Goal: Communication & Community: Connect with others

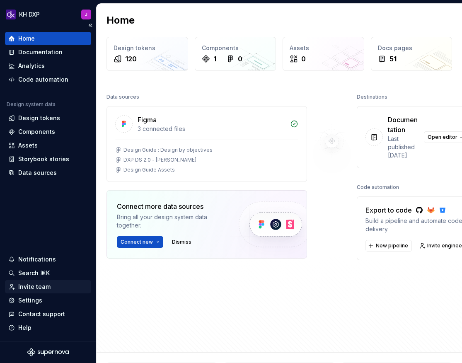
click at [31, 287] on div "Invite team" at bounding box center [34, 286] width 32 height 8
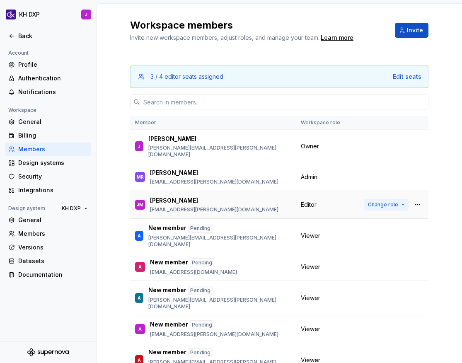
click at [390, 201] on span "Change role" at bounding box center [383, 204] width 30 height 7
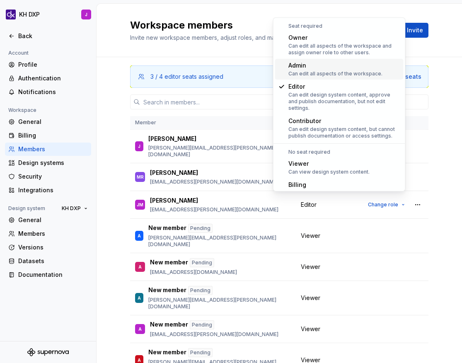
click at [324, 65] on div "Admin" at bounding box center [335, 65] width 94 height 8
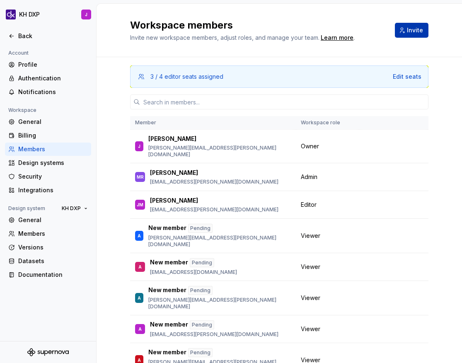
click at [419, 28] on span "Invite" at bounding box center [415, 30] width 16 height 8
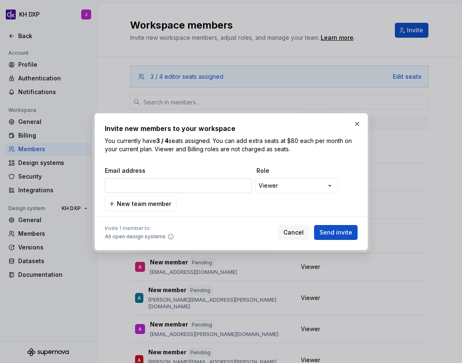
type input "[PERSON_NAME].[PERSON_NAME]@kraftheinz.comLisanne.Blok@[DOMAIN_NAME]"
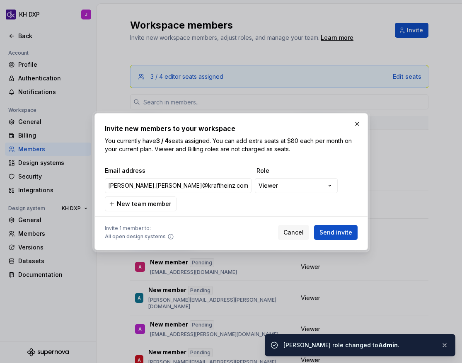
drag, startPoint x: 188, startPoint y: 184, endPoint x: 189, endPoint y: 193, distance: 9.3
click at [188, 184] on input "[PERSON_NAME].[PERSON_NAME]@kraftheinz.comLisanne.Blok@[DOMAIN_NAME]" at bounding box center [178, 185] width 147 height 15
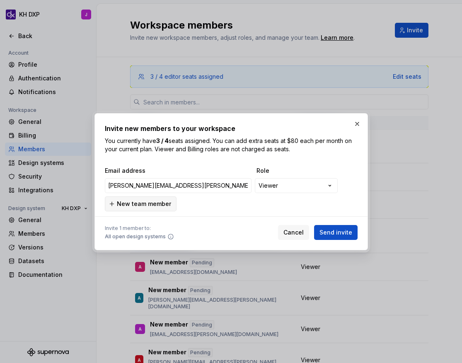
type input "[PERSON_NAME][EMAIL_ADDRESS][PERSON_NAME][DOMAIN_NAME]"
click at [146, 205] on span "New team member" at bounding box center [144, 204] width 54 height 8
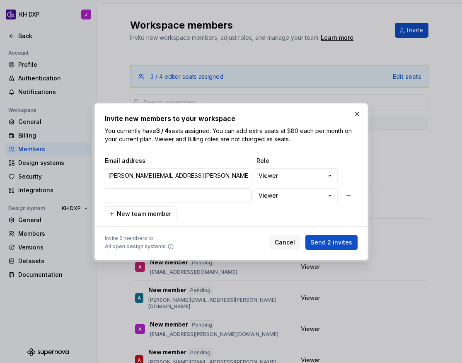
type input "[PERSON_NAME][EMAIL_ADDRESS][DOMAIN_NAME]"
click at [268, 138] on p "You currently have 3 / 4 seats assigned. You can add extra seats at $80 each pe…" at bounding box center [231, 135] width 253 height 17
click at [330, 240] on span "Send 2 invites" at bounding box center [331, 242] width 41 height 8
